Goal: Task Accomplishment & Management: Use online tool/utility

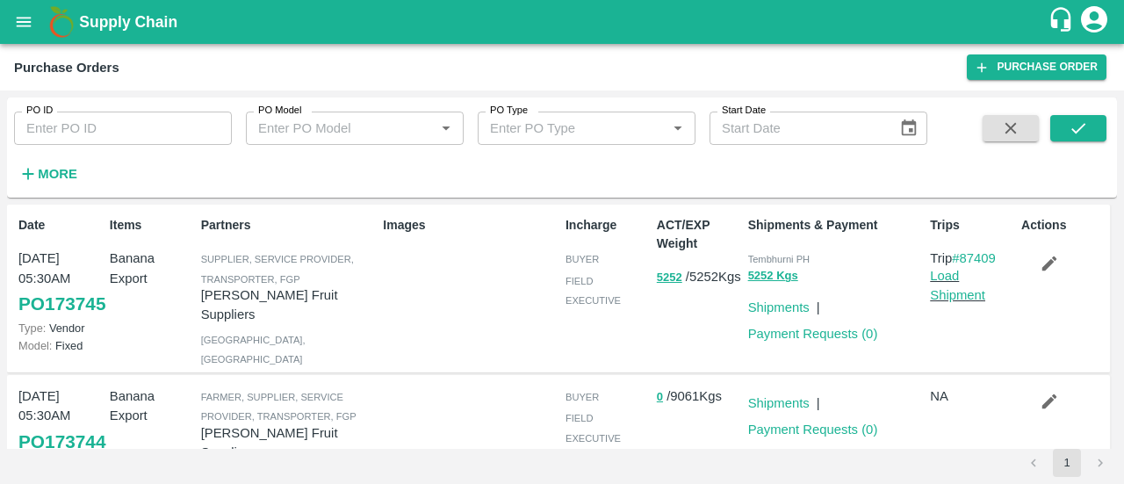
click at [6, 34] on div "Supply Chain" at bounding box center [562, 22] width 1124 height 44
click at [22, 27] on icon "open drawer" at bounding box center [23, 21] width 19 height 19
click at [25, 24] on icon "open drawer" at bounding box center [23, 21] width 19 height 19
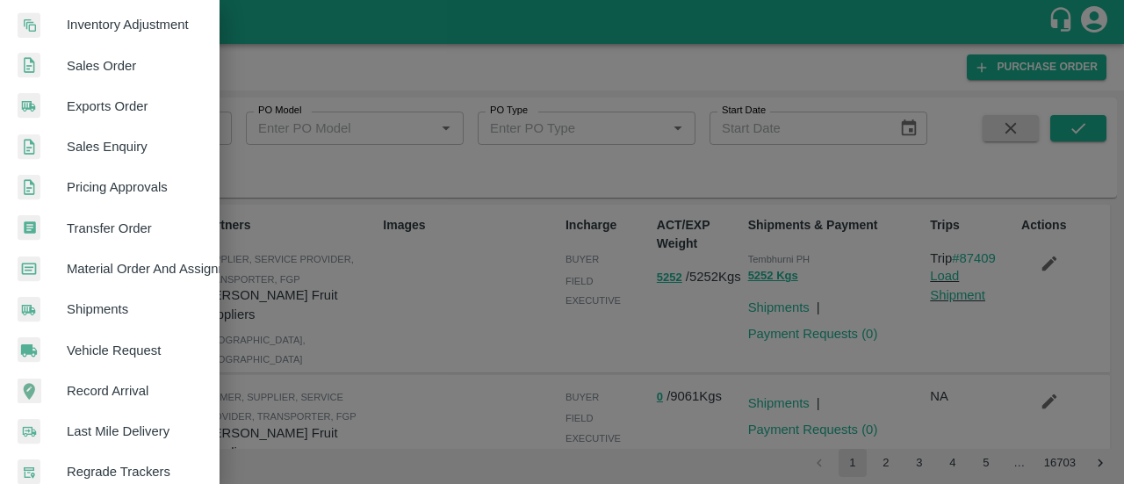
scroll to position [381, 0]
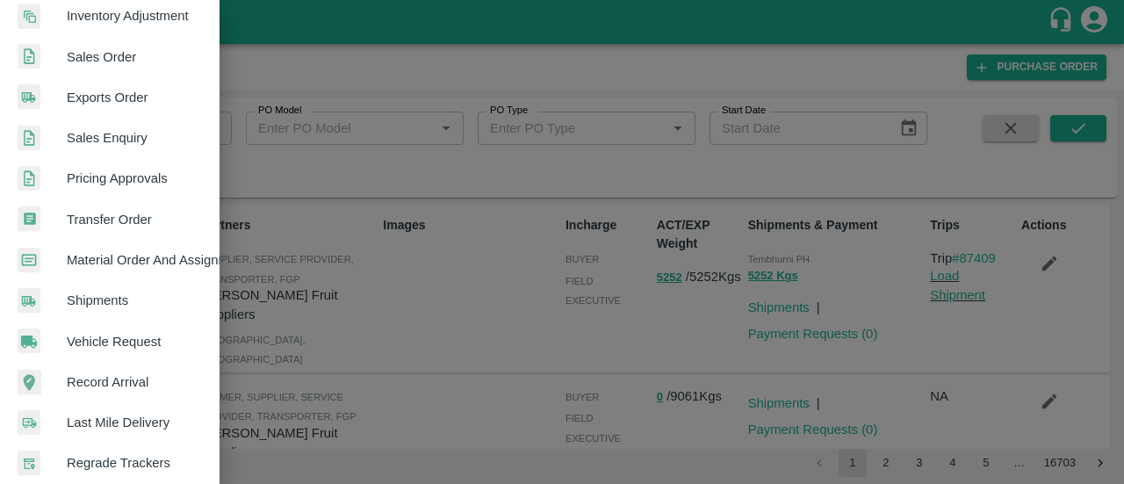
click at [149, 263] on span "Material Order And Assignment" at bounding box center [136, 259] width 139 height 19
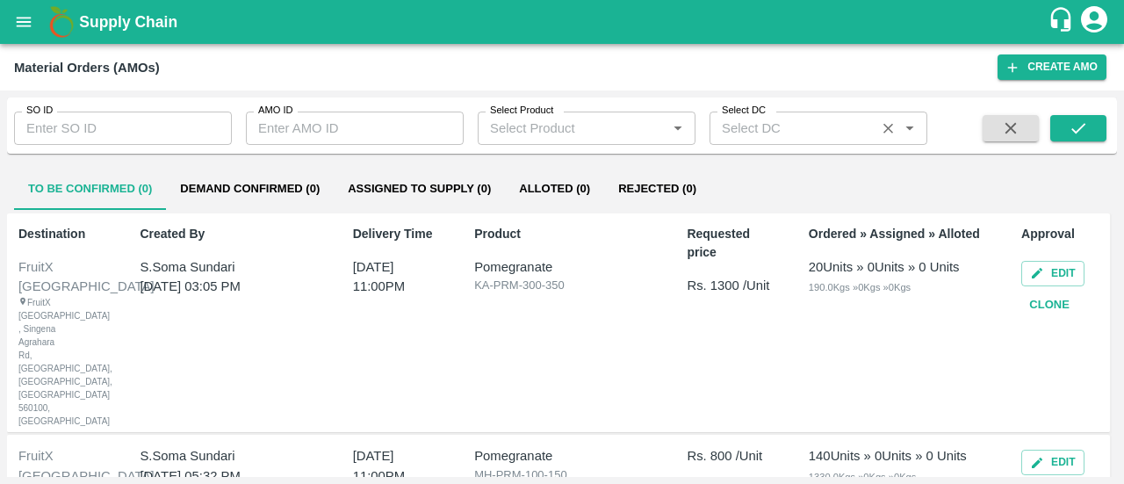
click at [761, 129] on input "Select DC" at bounding box center [792, 128] width 155 height 23
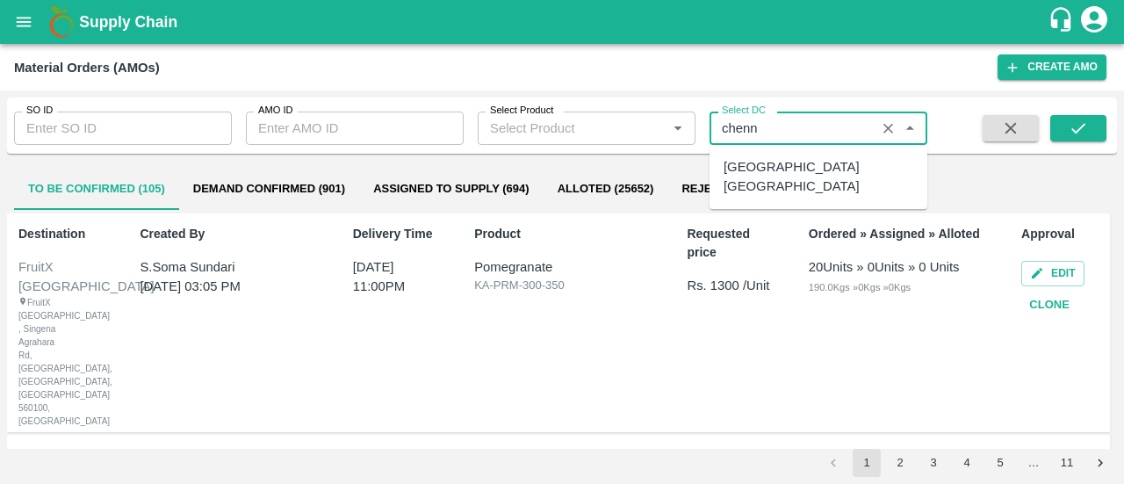
click at [776, 166] on div "[GEOGRAPHIC_DATA] [GEOGRAPHIC_DATA]" at bounding box center [819, 177] width 190 height 40
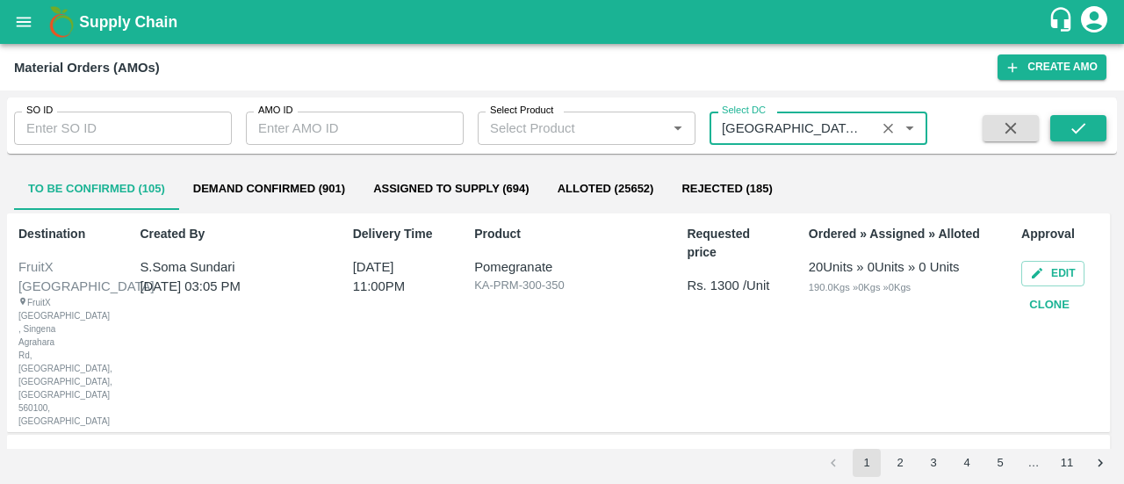
type input "[GEOGRAPHIC_DATA] [GEOGRAPHIC_DATA]"
click at [1083, 134] on icon "submit" at bounding box center [1078, 128] width 19 height 19
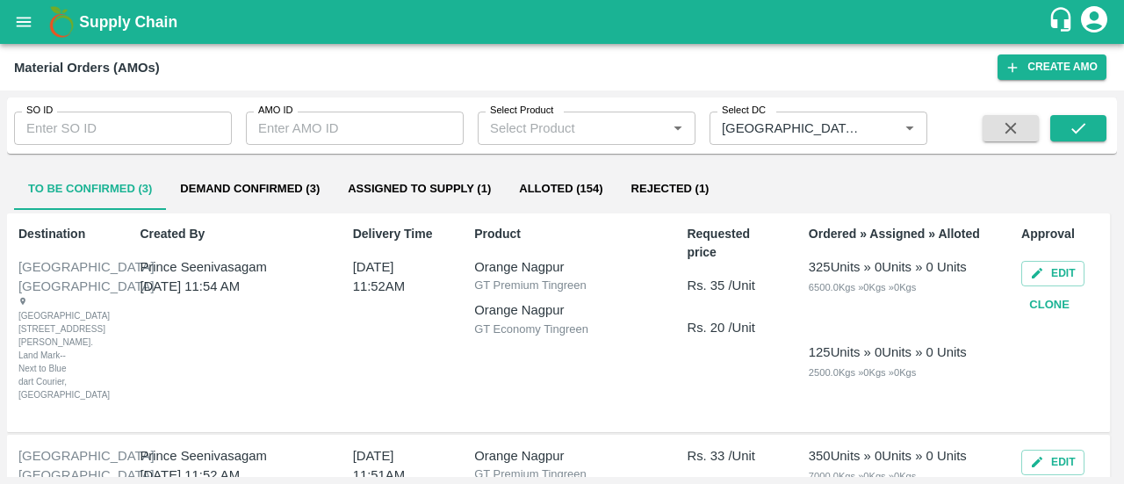
click at [244, 198] on button "Demand Confirmed (3)" at bounding box center [250, 189] width 168 height 42
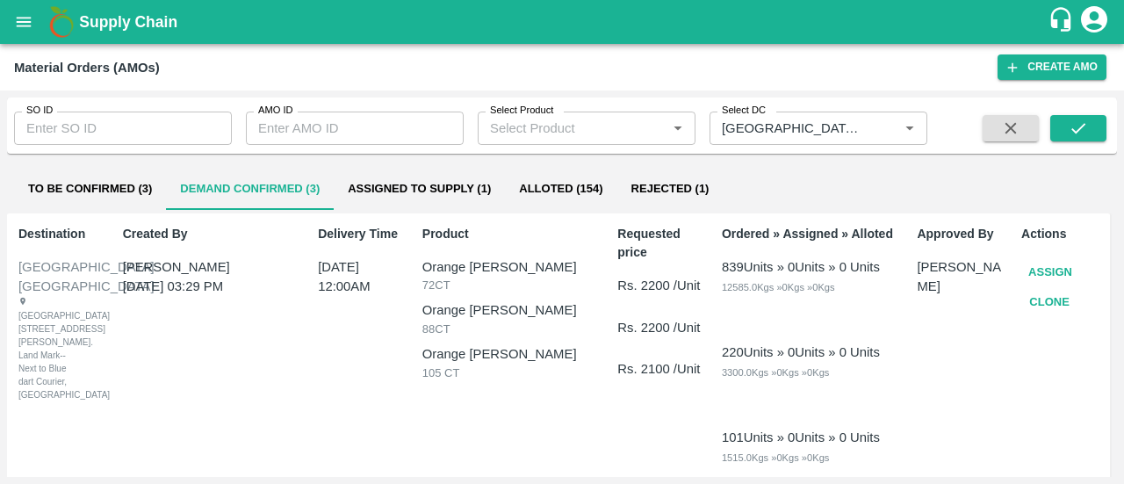
click at [383, 187] on button "Assigned to Supply (1)" at bounding box center [419, 189] width 171 height 42
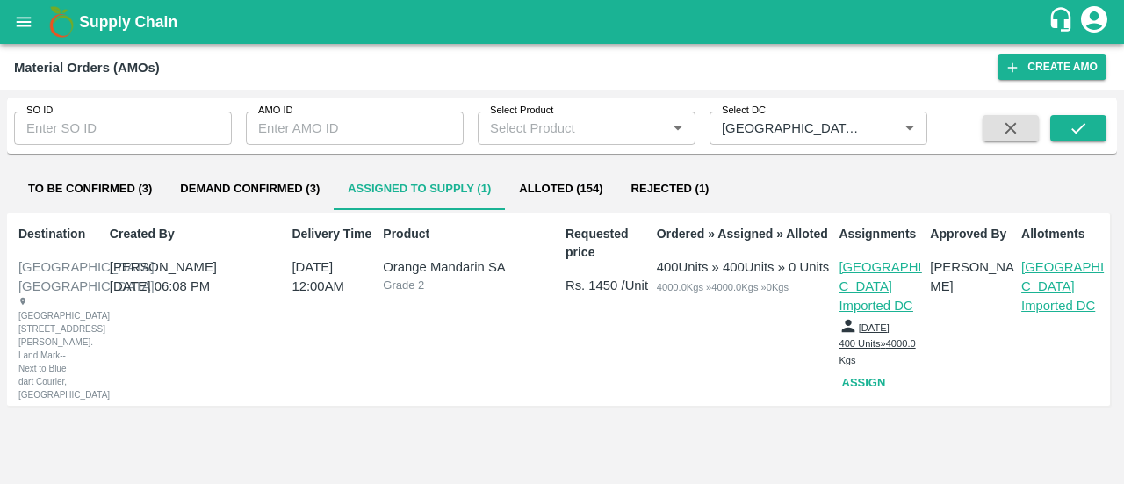
click at [228, 187] on button "Demand Confirmed (3)" at bounding box center [250, 189] width 168 height 42
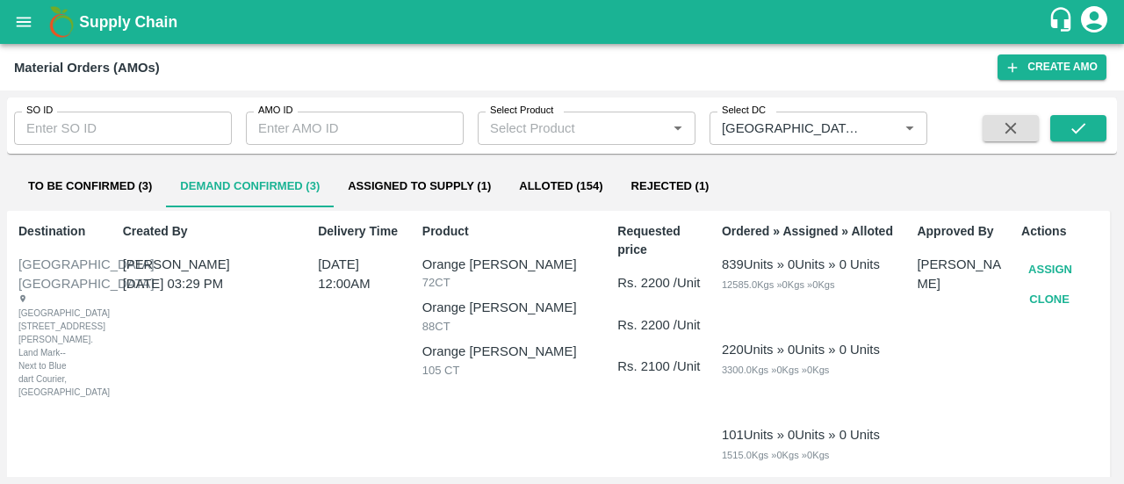
scroll to position [7, 0]
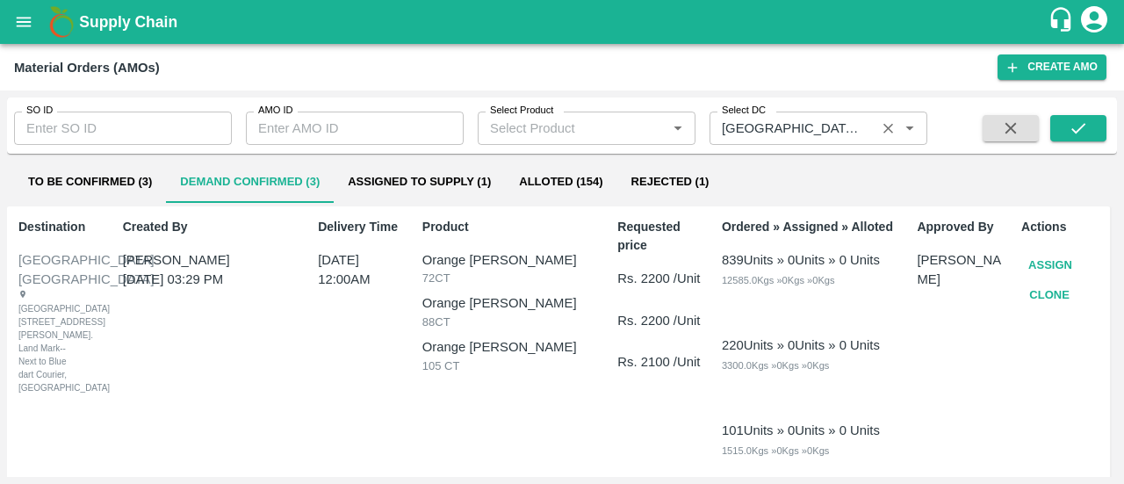
click at [894, 129] on icon "Clear" at bounding box center [888, 128] width 17 height 17
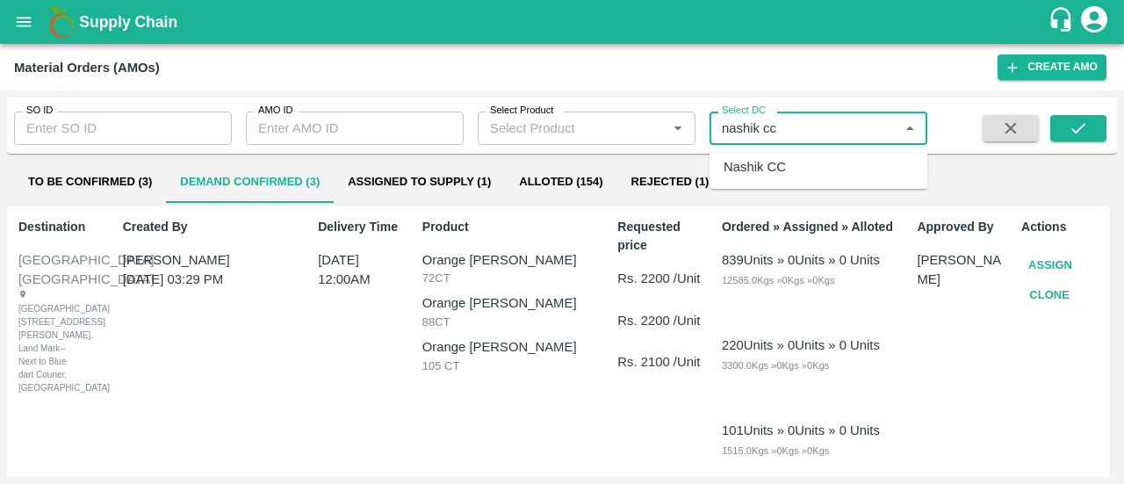
click at [828, 173] on div "Nashik CC" at bounding box center [818, 167] width 218 height 30
type input "Nashik CC"
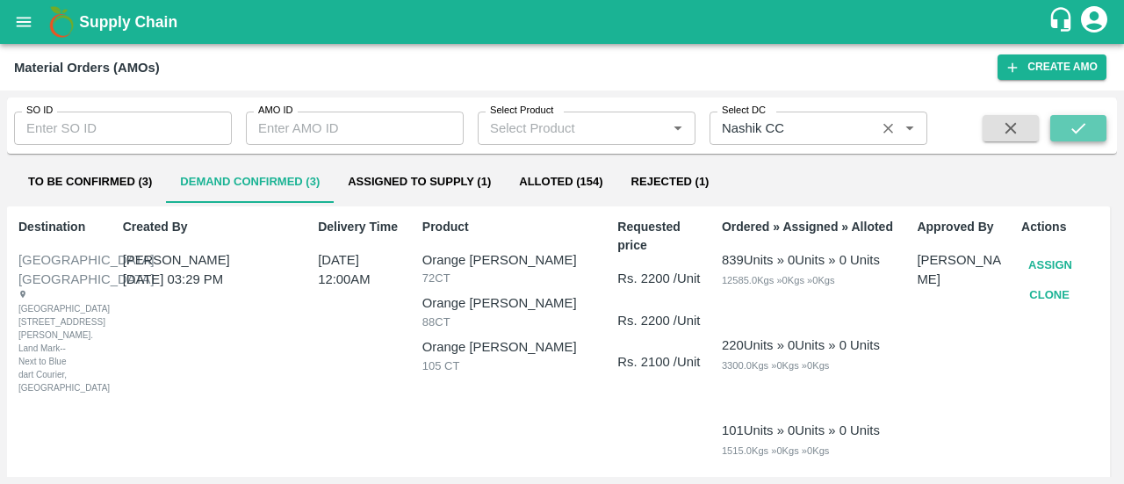
click at [1082, 131] on icon "submit" at bounding box center [1078, 128] width 19 height 19
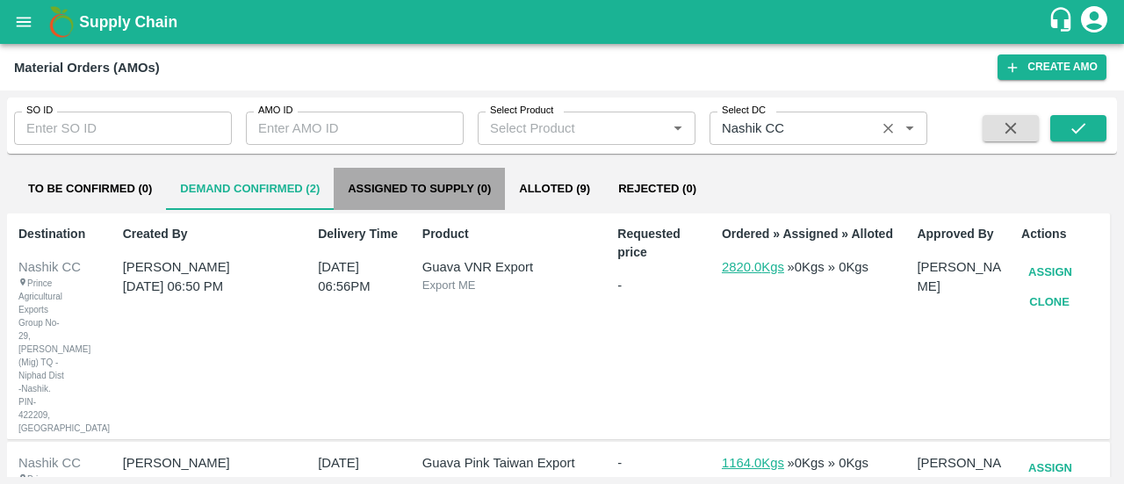
click at [418, 201] on button "Assigned to Supply (0)" at bounding box center [419, 189] width 171 height 42
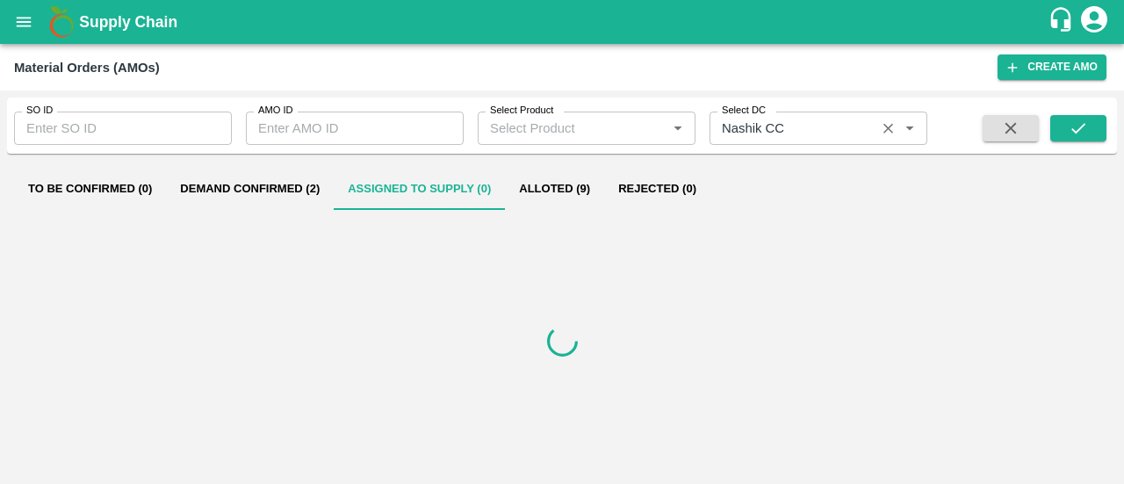
click at [553, 184] on button "Alloted (9)" at bounding box center [554, 189] width 99 height 42
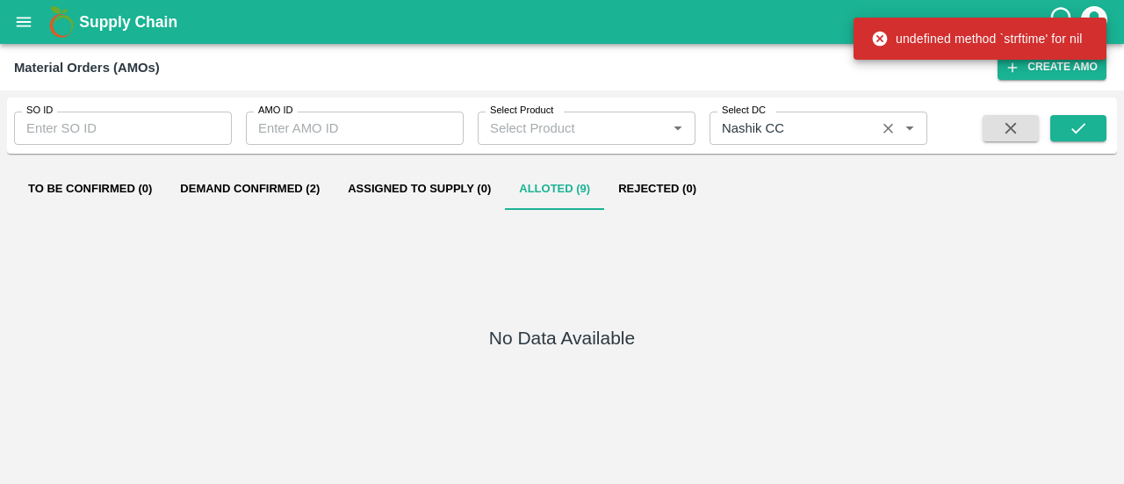
click at [660, 185] on button "Rejected (0)" at bounding box center [657, 189] width 106 height 42
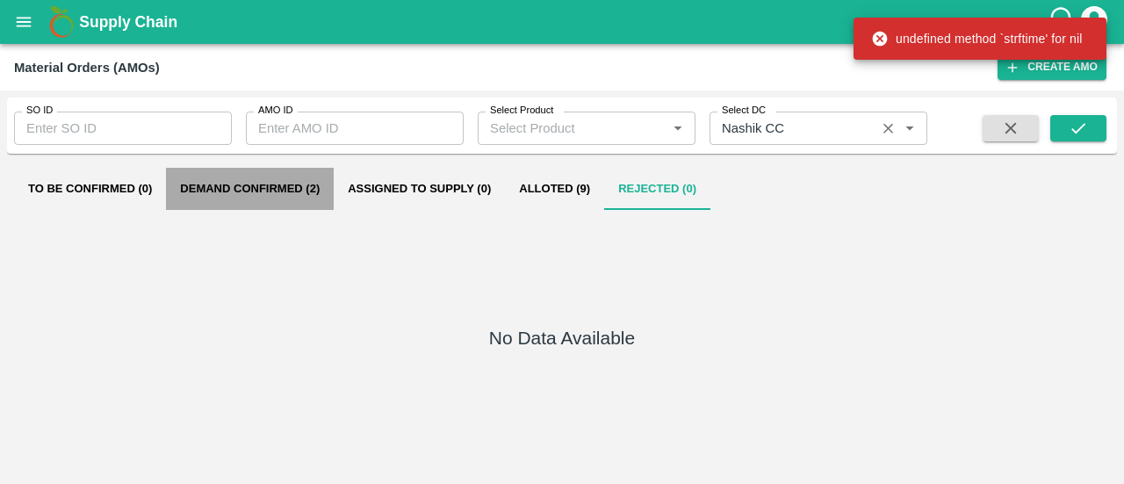
click at [281, 191] on button "Demand Confirmed (2)" at bounding box center [250, 189] width 168 height 42
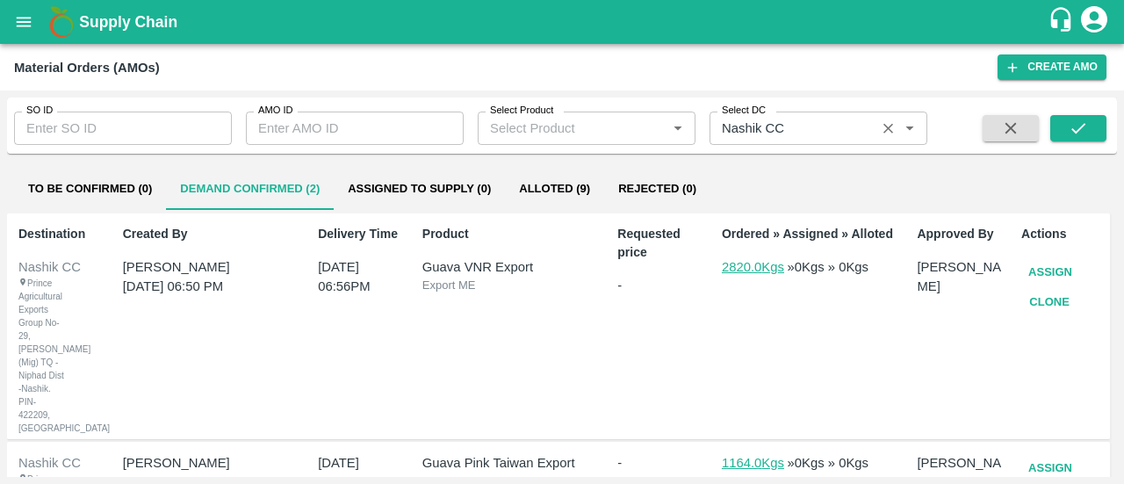
click at [546, 183] on button "Alloted (9)" at bounding box center [554, 189] width 99 height 42
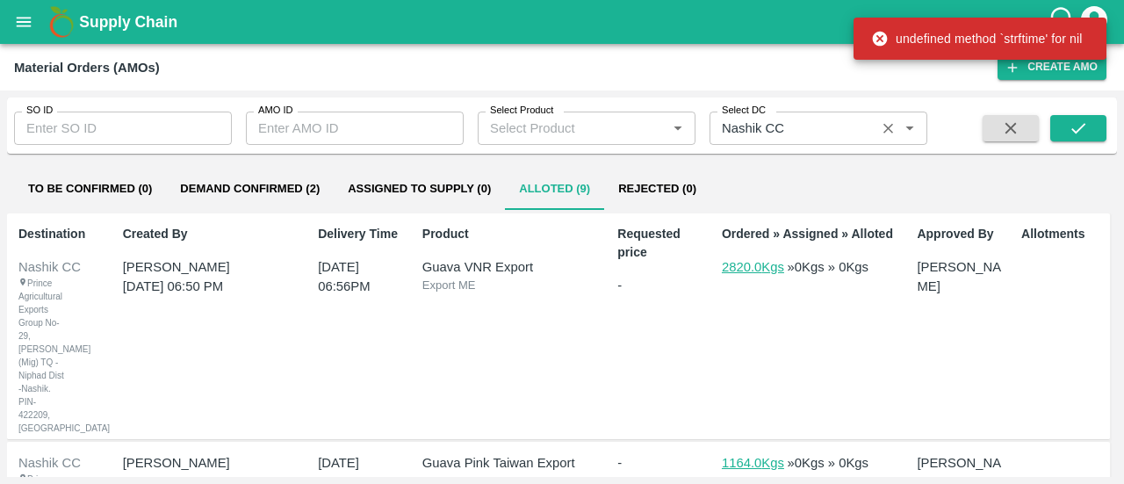
click at [65, 200] on button "To Be Confirmed (0)" at bounding box center [90, 189] width 152 height 42
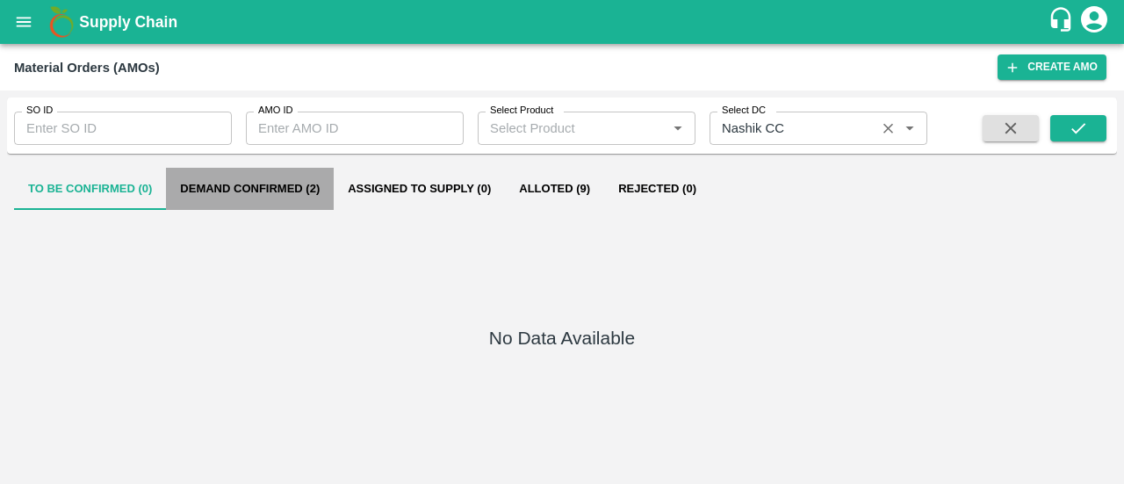
click at [279, 193] on button "Demand Confirmed (2)" at bounding box center [250, 189] width 168 height 42
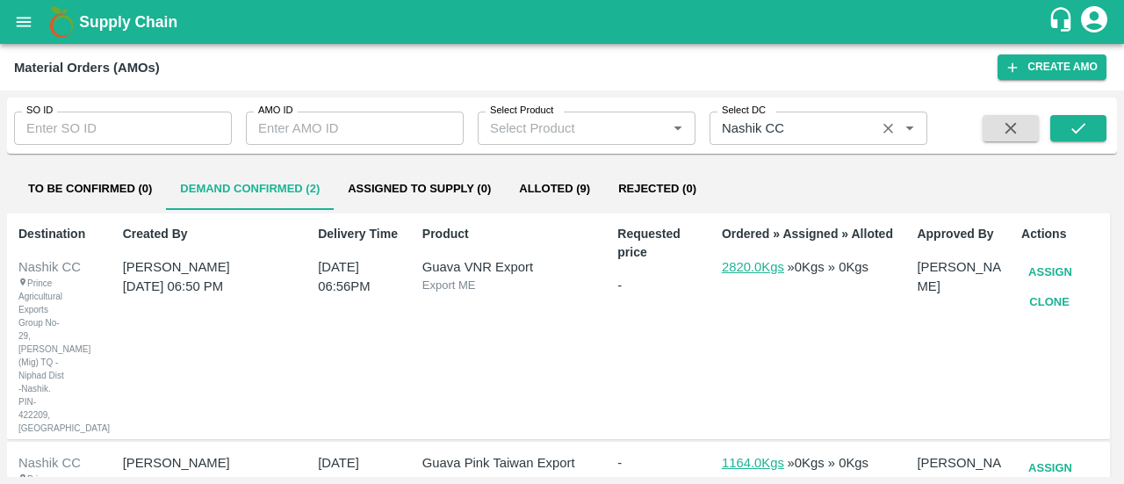
click at [472, 199] on button "Assigned to Supply (0)" at bounding box center [419, 189] width 171 height 42
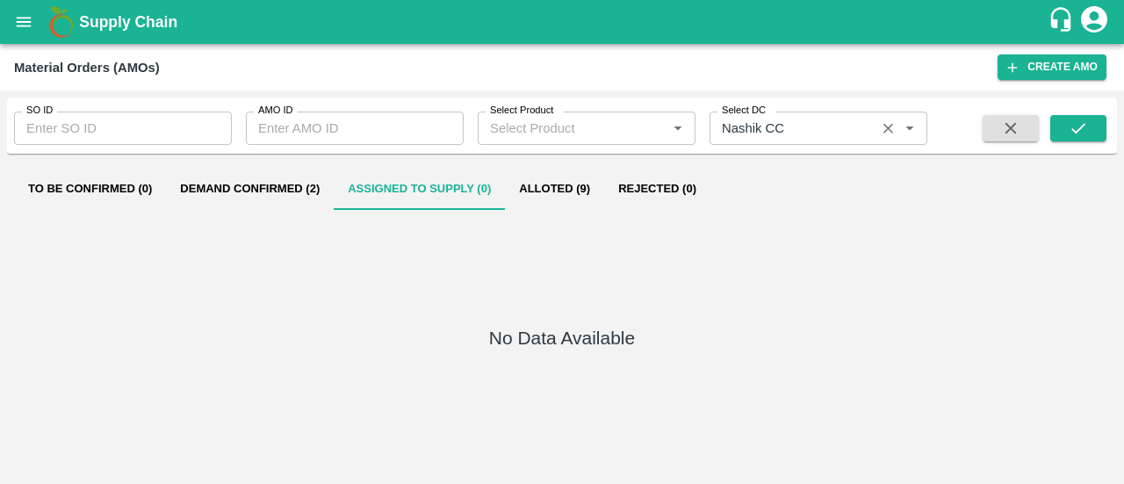
click at [574, 176] on button "Alloted (9)" at bounding box center [554, 189] width 99 height 42
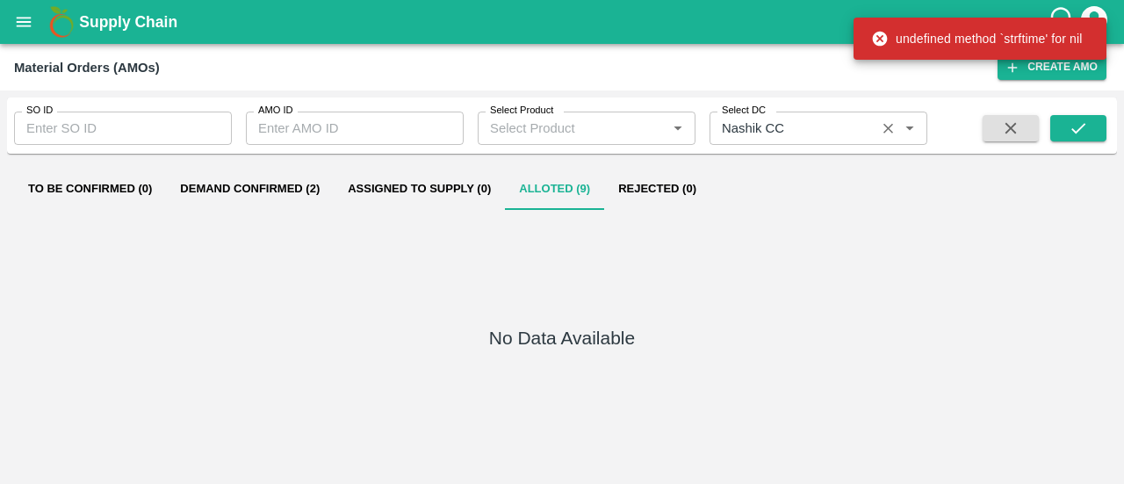
click at [637, 187] on button "Rejected (0)" at bounding box center [657, 189] width 106 height 42
click at [14, 29] on icon "open drawer" at bounding box center [23, 21] width 19 height 19
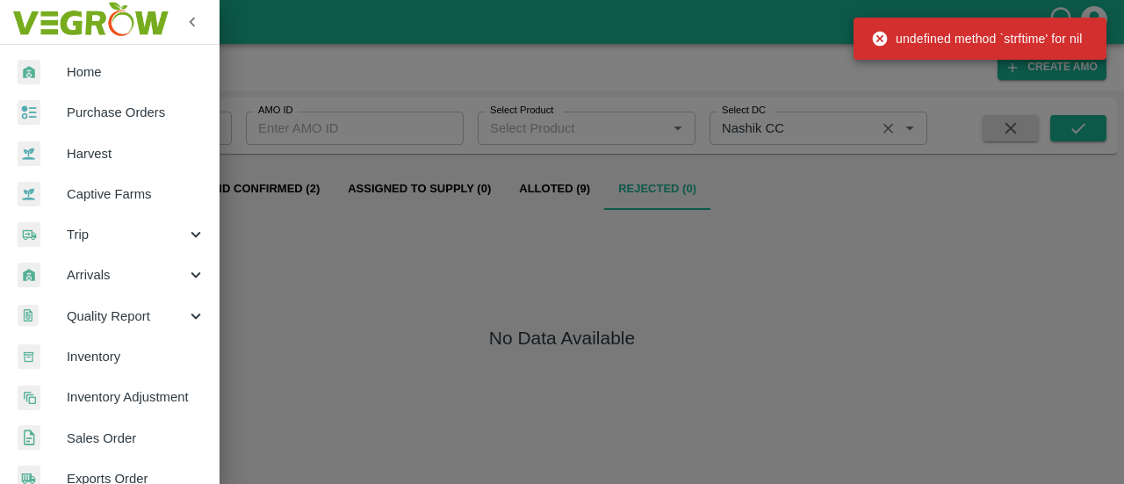
scroll to position [365, 0]
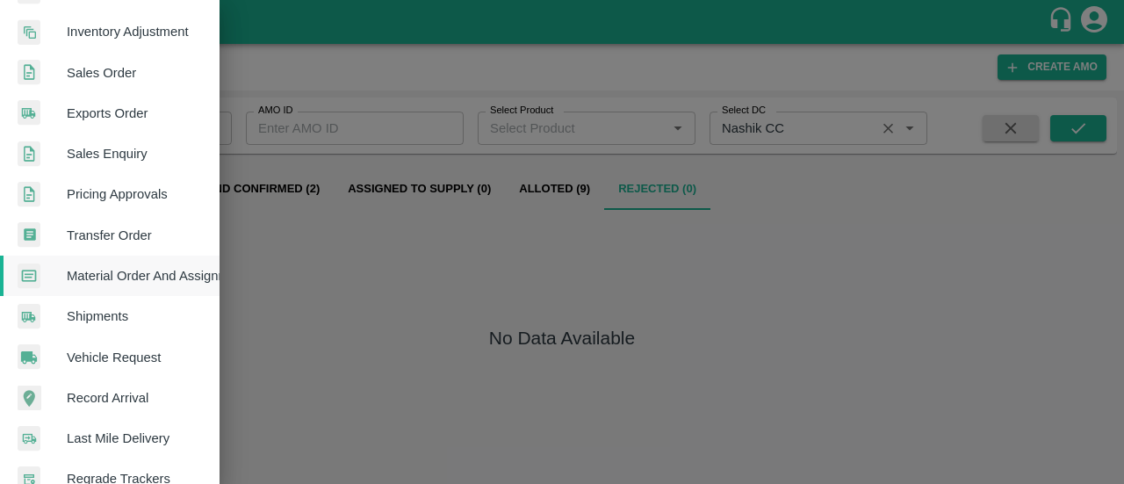
click at [160, 310] on span "Shipments" at bounding box center [136, 315] width 139 height 19
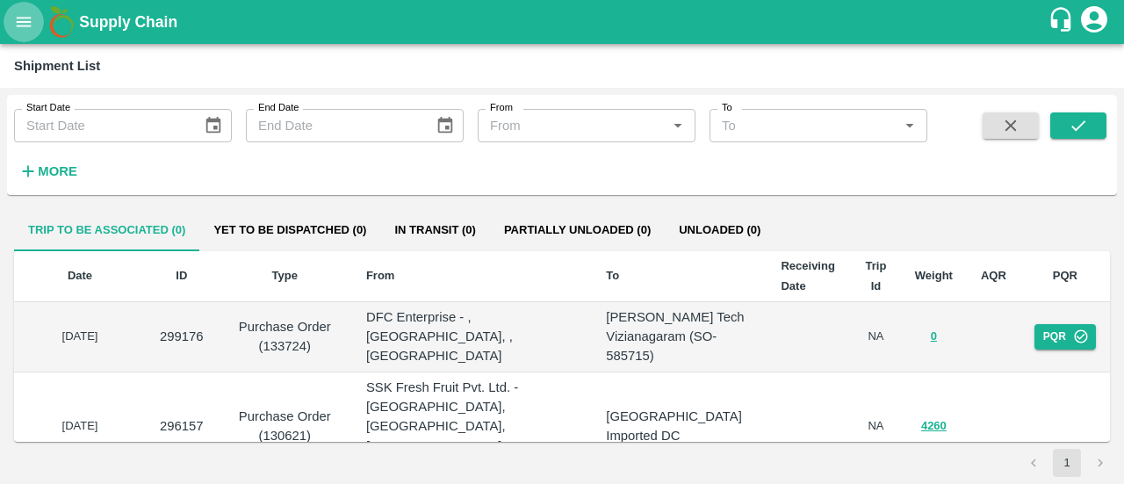
click at [22, 14] on icon "open drawer" at bounding box center [23, 21] width 19 height 19
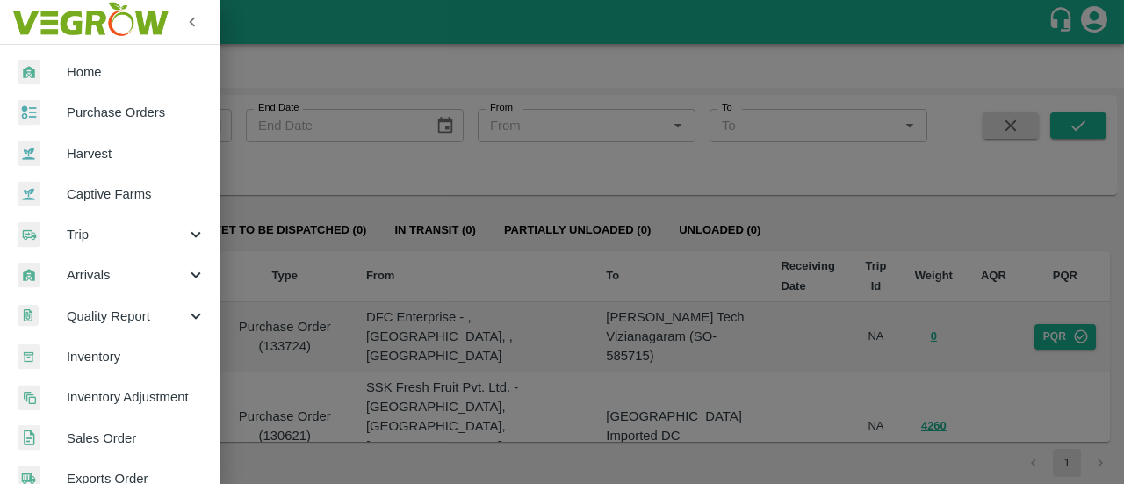
click at [103, 113] on span "Purchase Orders" at bounding box center [136, 112] width 139 height 19
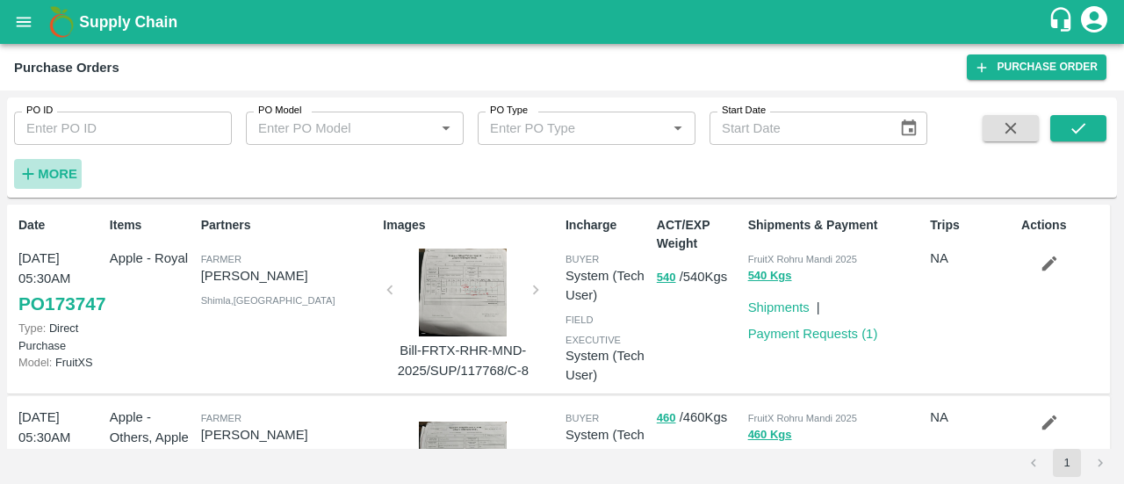
click at [48, 169] on strong "More" at bounding box center [58, 174] width 40 height 14
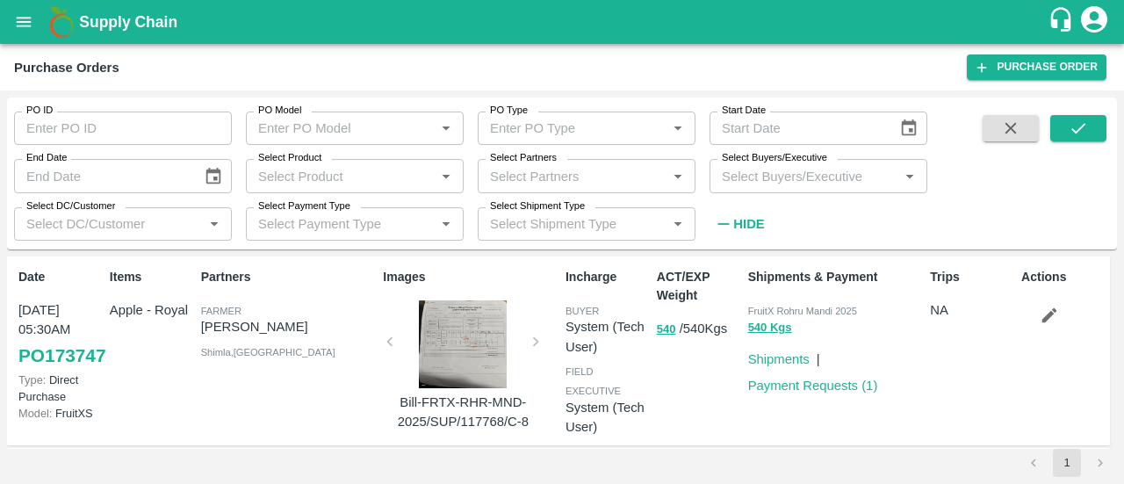
click at [24, 15] on icon "open drawer" at bounding box center [23, 21] width 19 height 19
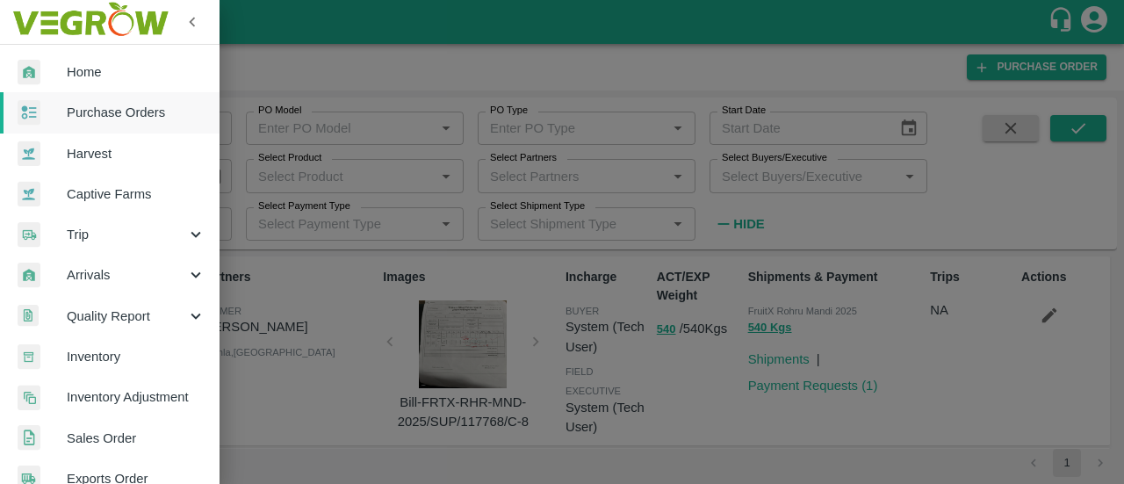
scroll to position [28, 0]
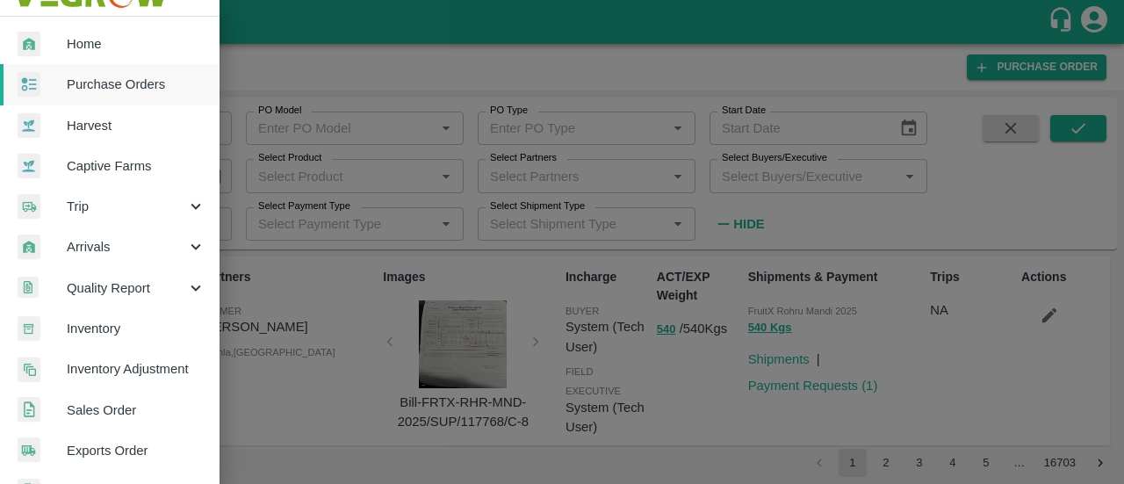
click at [187, 213] on icon at bounding box center [195, 206] width 19 height 19
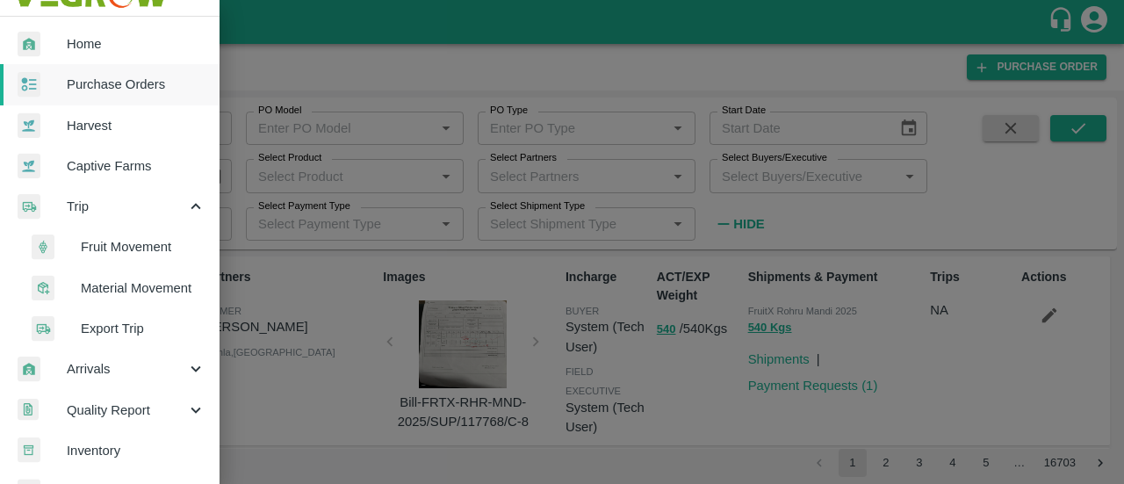
click at [364, 225] on div at bounding box center [562, 242] width 1124 height 484
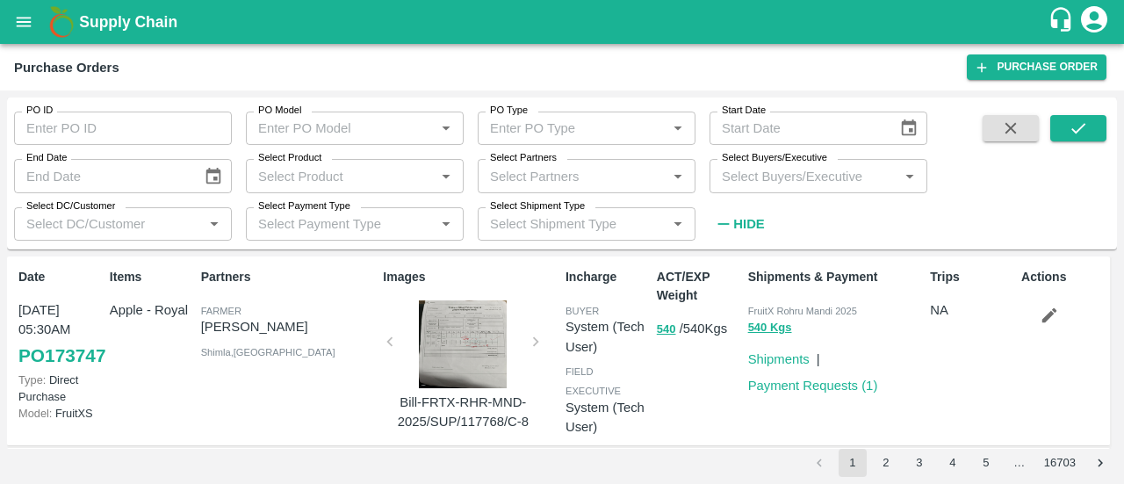
click at [155, 220] on input "Select DC/Customer" at bounding box center [108, 223] width 178 height 23
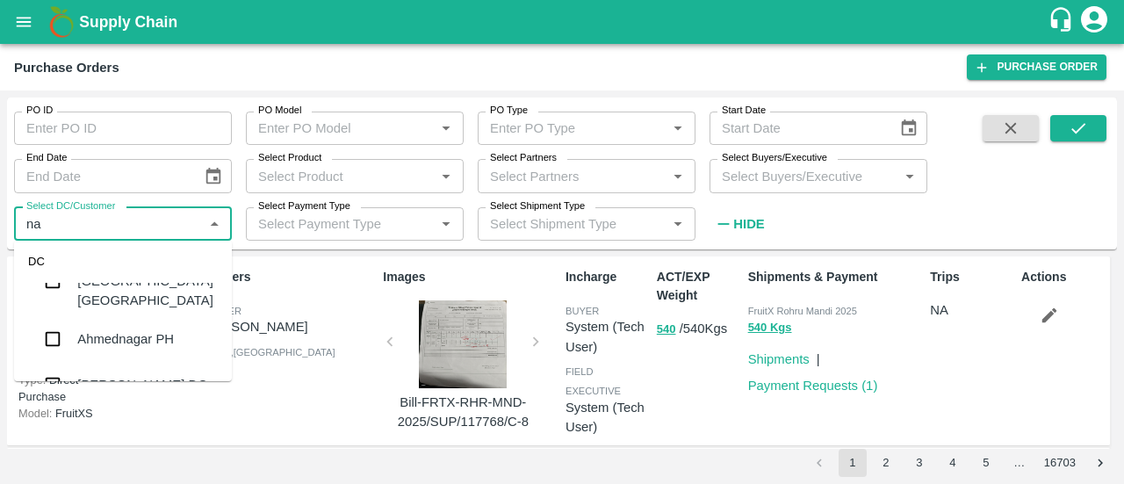
scroll to position [0, 0]
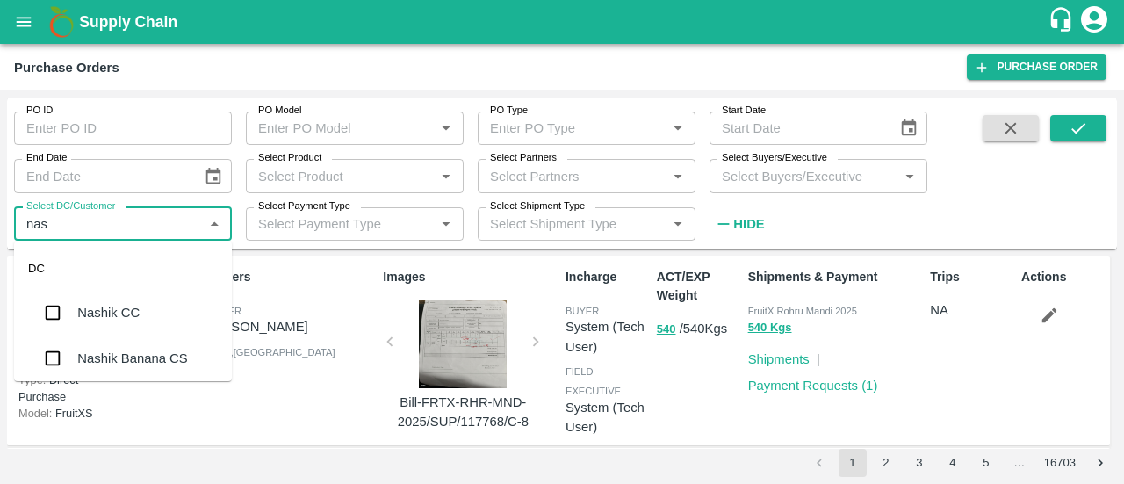
type input "[PERSON_NAME]"
click at [126, 312] on div "Nashik CC" at bounding box center [108, 312] width 62 height 19
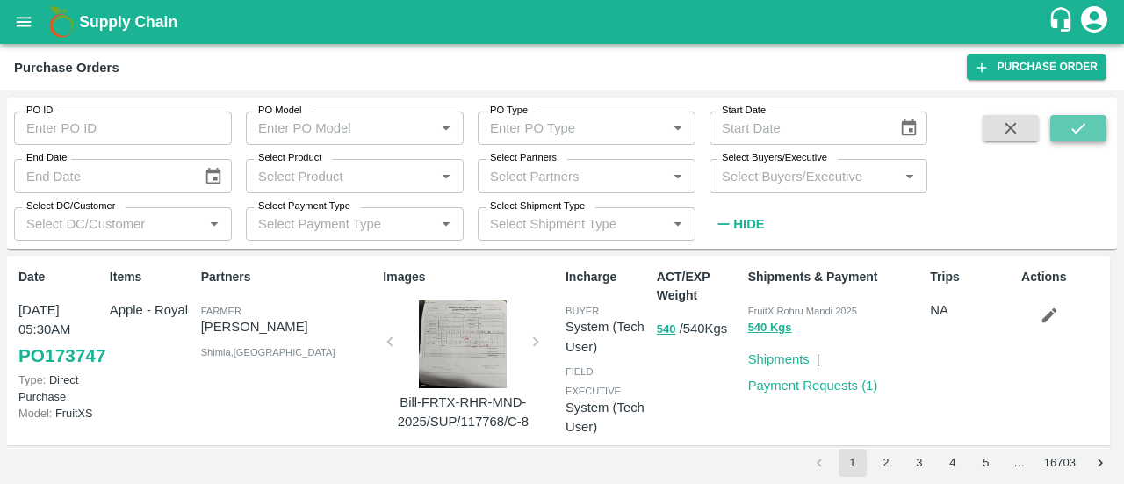
click at [1091, 126] on button "submit" at bounding box center [1078, 128] width 56 height 26
click at [477, 351] on div at bounding box center [463, 344] width 132 height 88
click at [459, 354] on div at bounding box center [463, 344] width 132 height 88
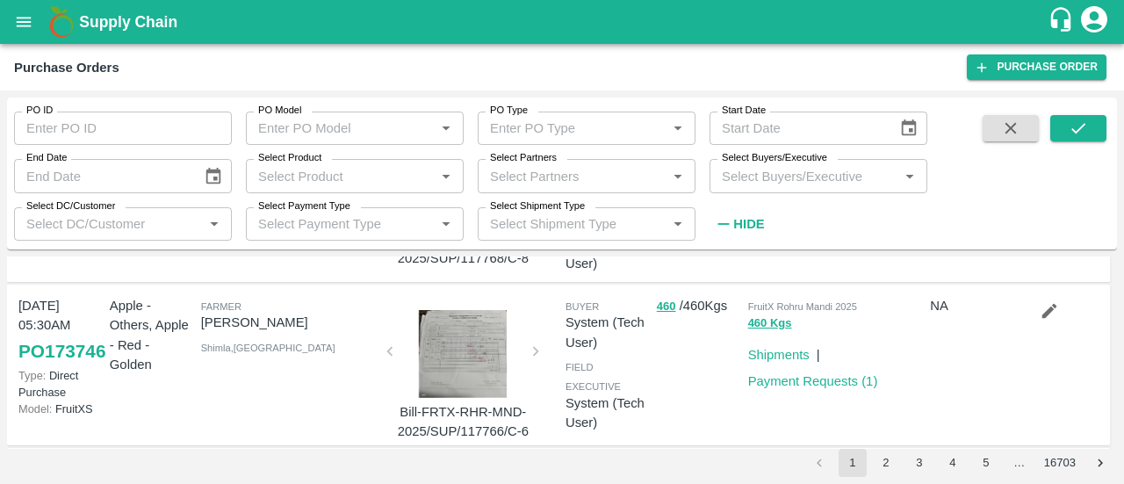
scroll to position [165, 0]
click at [214, 220] on icon "Open" at bounding box center [214, 223] width 19 height 19
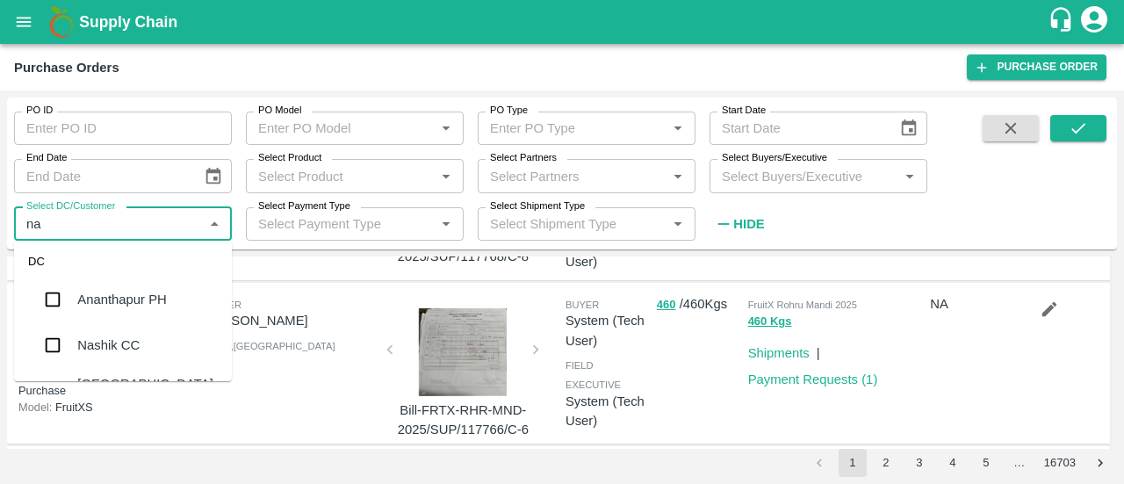
scroll to position [0, 0]
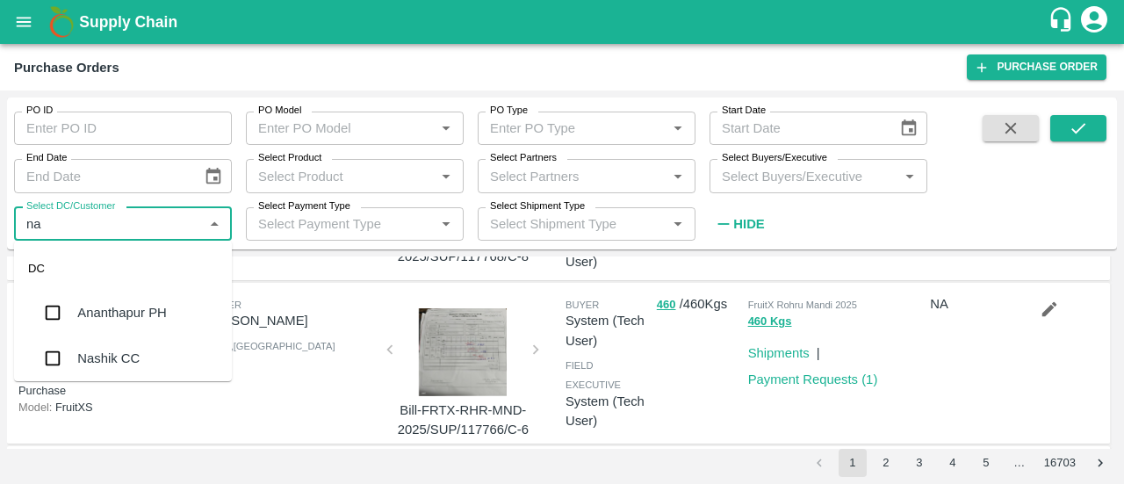
type input "nas"
click at [72, 301] on div "Nashik CC" at bounding box center [123, 313] width 218 height 46
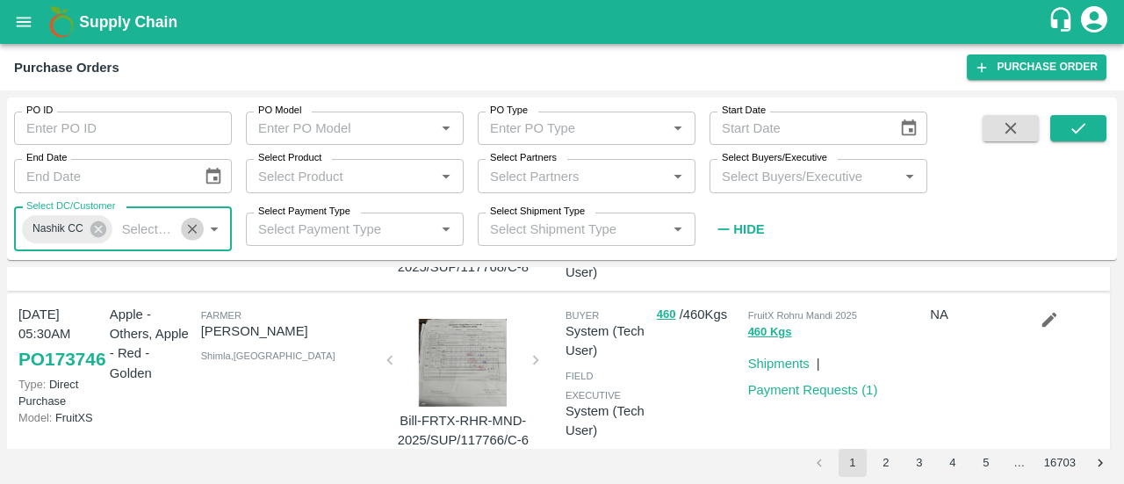
click at [191, 232] on icon "Clear" at bounding box center [192, 229] width 17 height 17
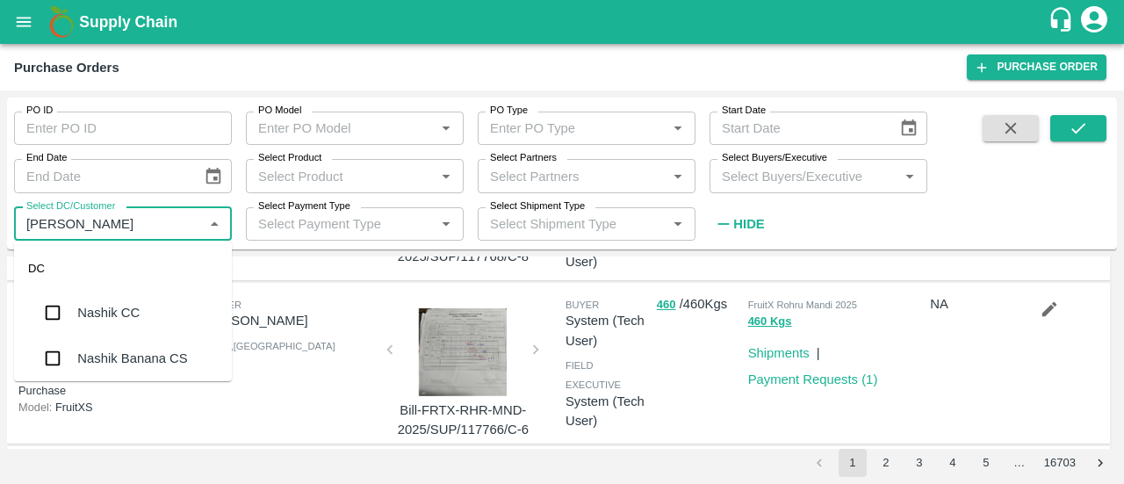
type input "nashi"
click at [83, 315] on div "Nashik CC" at bounding box center [108, 312] width 62 height 19
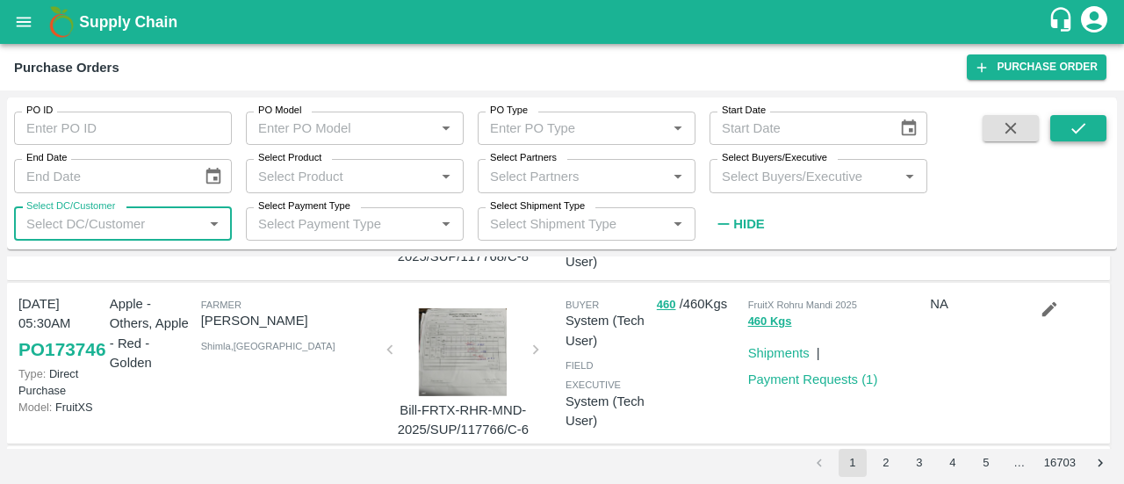
click at [1084, 130] on icon "submit" at bounding box center [1078, 128] width 19 height 19
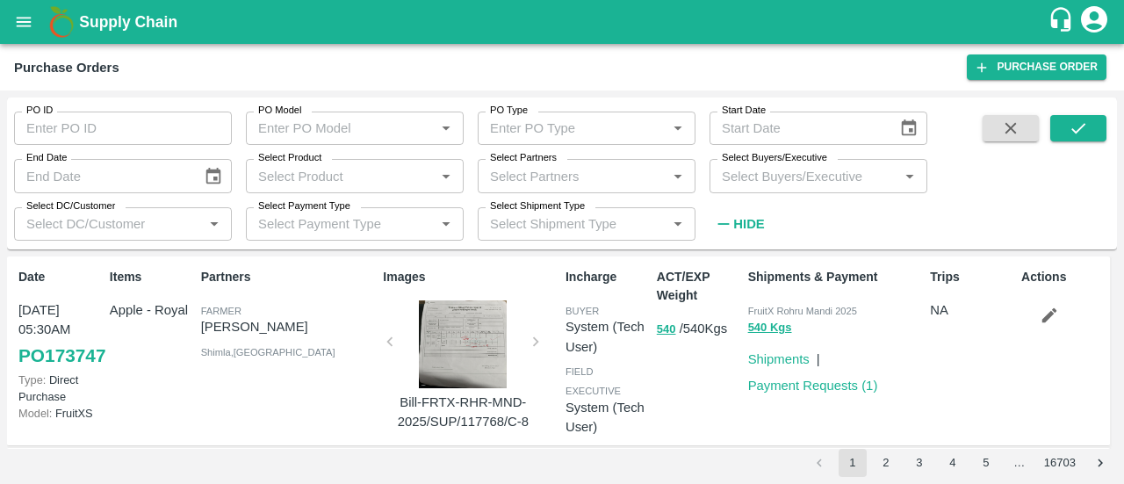
click at [104, 220] on input "Select DC/Customer" at bounding box center [108, 223] width 178 height 23
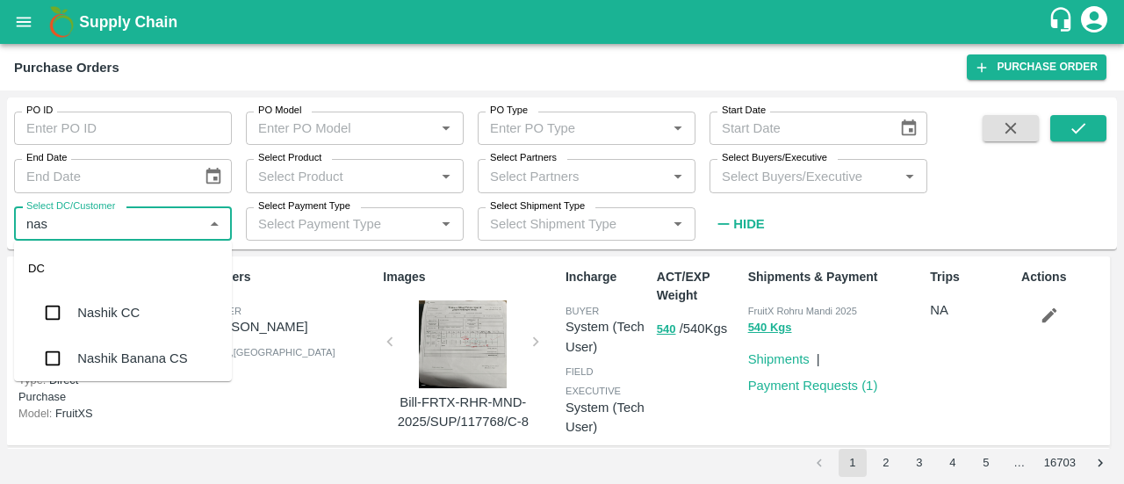
type input "[PERSON_NAME]"
click at [85, 316] on div "Nashik CC" at bounding box center [108, 312] width 62 height 19
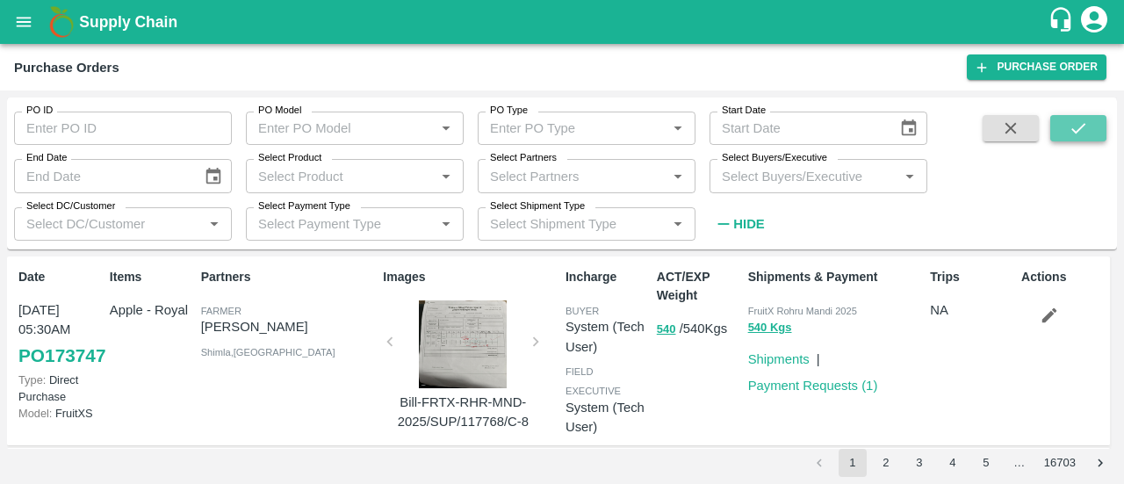
click at [1073, 136] on icon "submit" at bounding box center [1078, 128] width 19 height 19
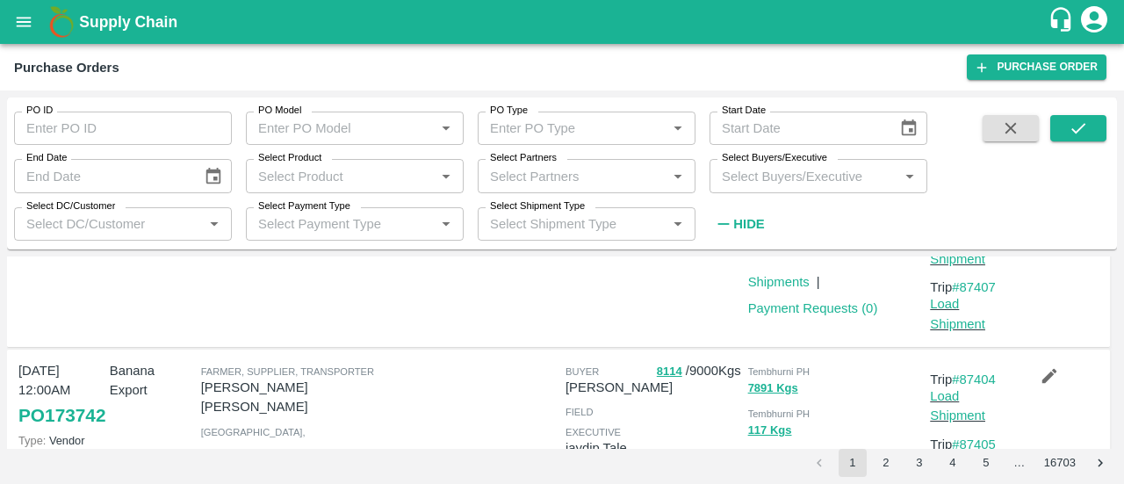
scroll to position [1260, 0]
